Goal: Obtain resource: Obtain resource

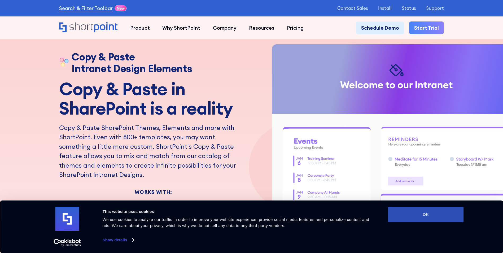
click at [411, 213] on button "OK" at bounding box center [426, 214] width 76 height 15
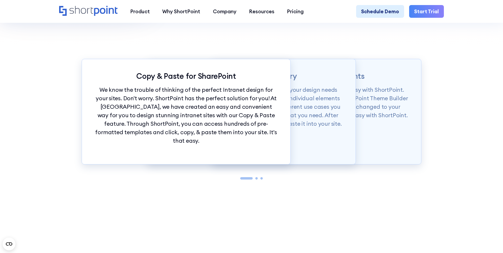
scroll to position [550, 0]
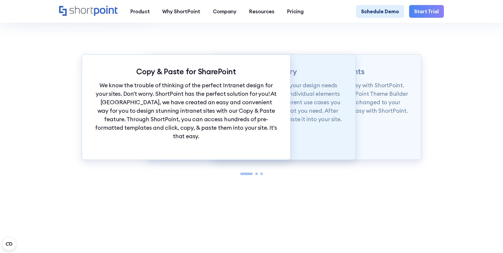
click at [305, 112] on p "Our Demos library is categorized according to your design needs from whole page…" at bounding box center [251, 102] width 183 height 42
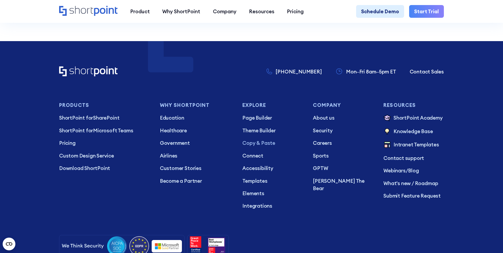
scroll to position [2363, 0]
click at [110, 116] on p "ShortPoint for SharePoint" at bounding box center [104, 117] width 91 height 7
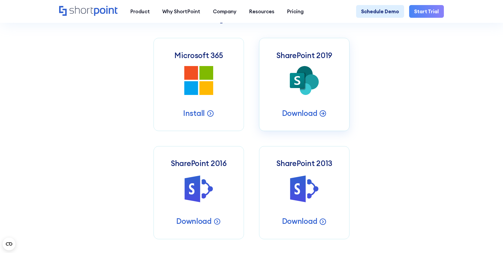
scroll to position [281, 0]
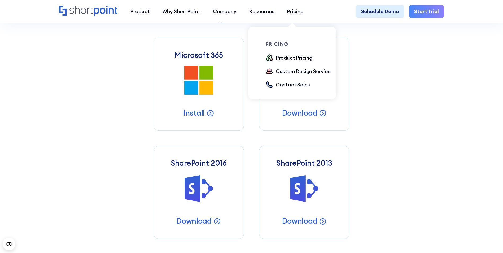
click at [287, 77] on ul "Product Pricing Custom Design Service Contact Sales" at bounding box center [301, 71] width 71 height 35
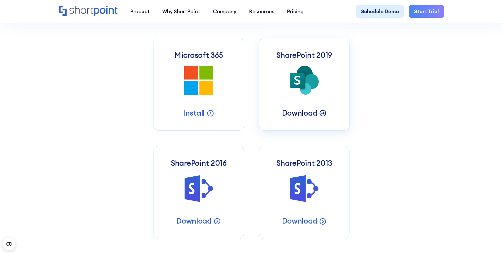
click at [311, 115] on p "Download" at bounding box center [299, 113] width 35 height 10
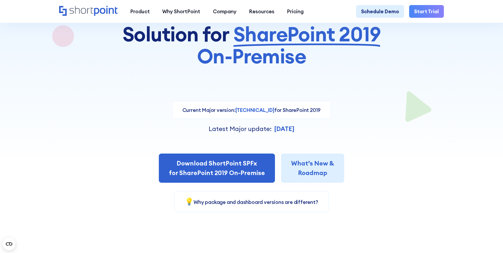
scroll to position [91, 0]
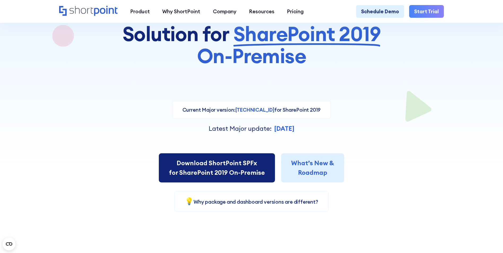
click at [255, 169] on link "Download ShortPoint SPFx for SharePoint 2019 On-Premise" at bounding box center [217, 167] width 116 height 29
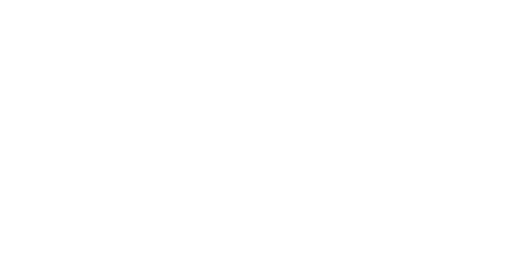
select select "SharePoint 2019 (On-Premise)"
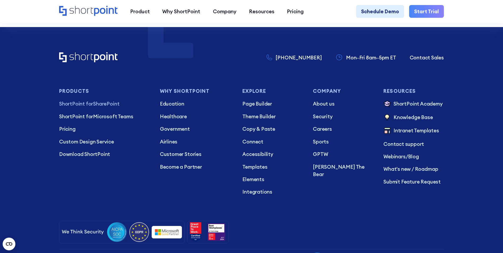
scroll to position [1317, 0]
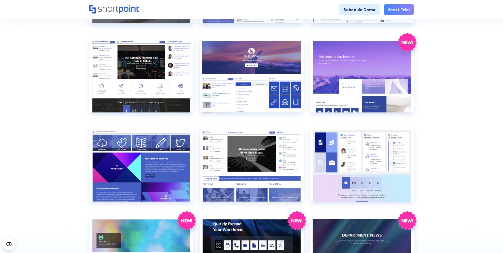
scroll to position [411, 0]
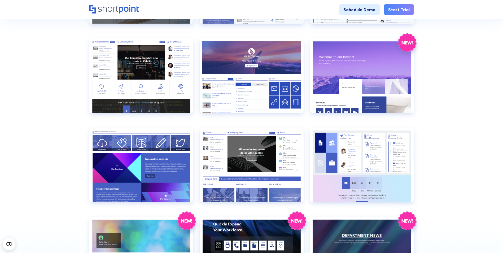
click at [60, 113] on section "Browse by: All Pages Transport Corporate Modern HR Others Social Travel Retail …" at bounding box center [251, 50] width 503 height 576
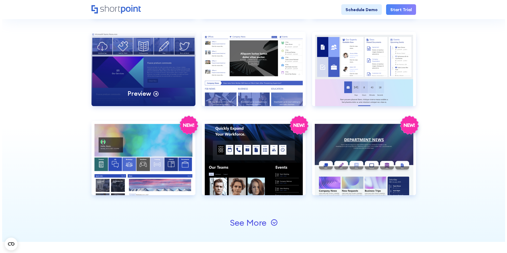
scroll to position [511, 0]
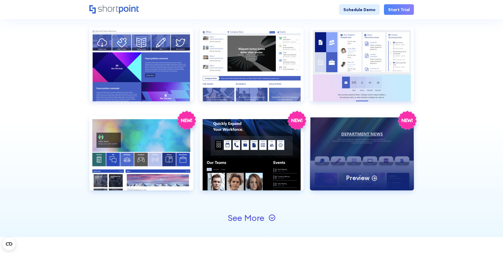
click at [362, 153] on div "Preview" at bounding box center [362, 153] width 104 height 74
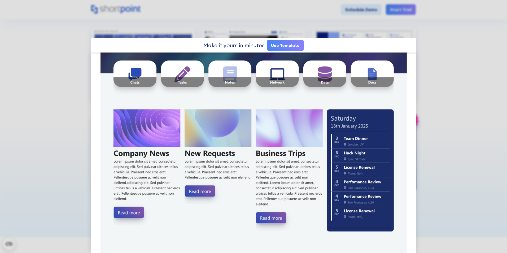
scroll to position [117, 0]
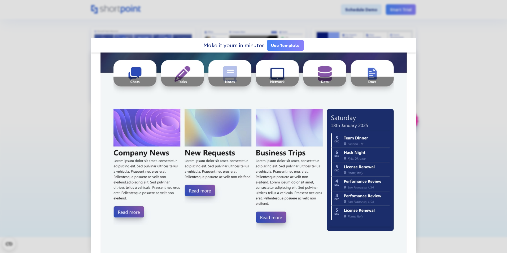
click at [285, 42] on link "Use Template" at bounding box center [285, 45] width 37 height 11
